Goal: Task Accomplishment & Management: Manage account settings

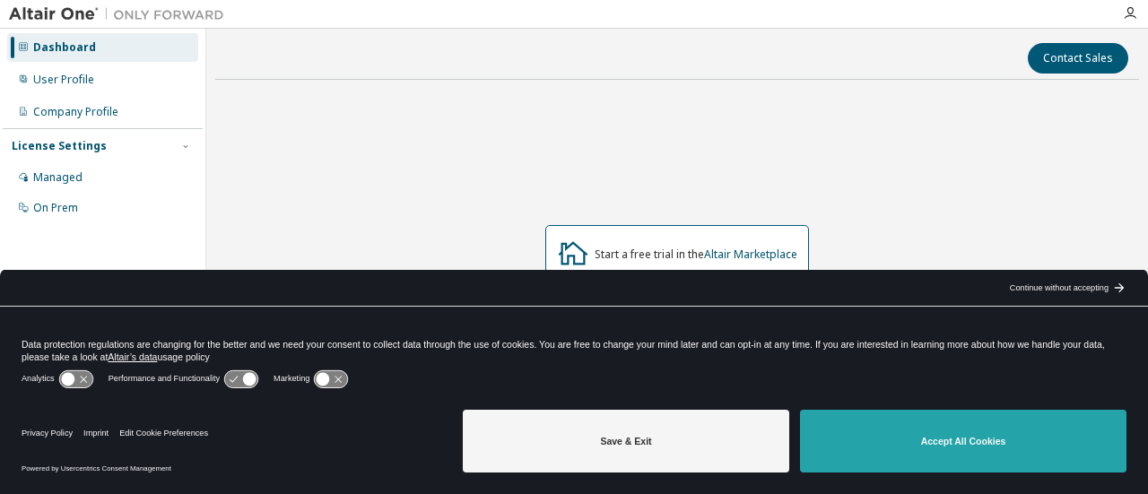
click at [908, 437] on button "Accept All Cookies" at bounding box center [963, 441] width 327 height 63
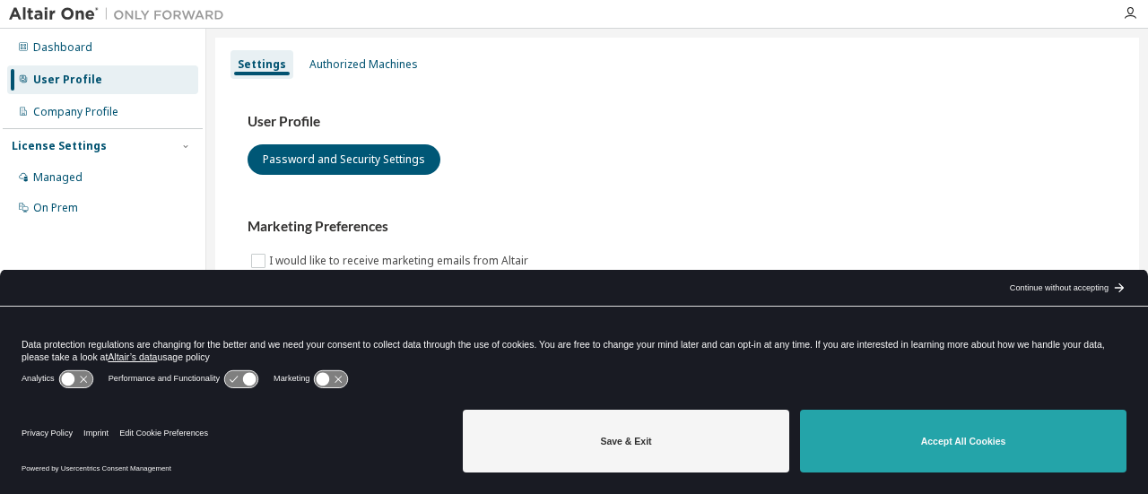
click at [1003, 439] on button "Accept All Cookies" at bounding box center [963, 441] width 327 height 63
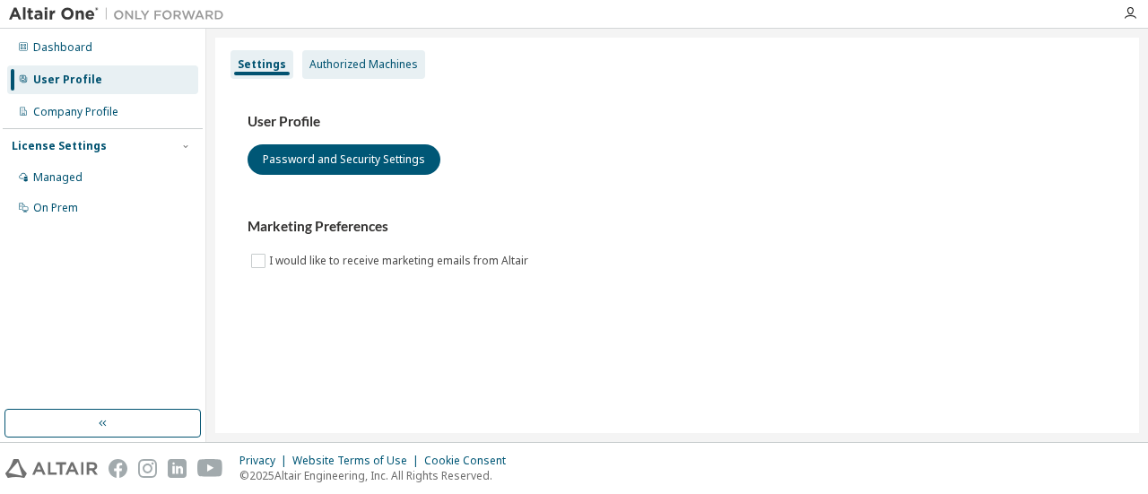
click at [352, 69] on div "Authorized Machines" at bounding box center [363, 64] width 109 height 14
